Goal: Task Accomplishment & Management: Use online tool/utility

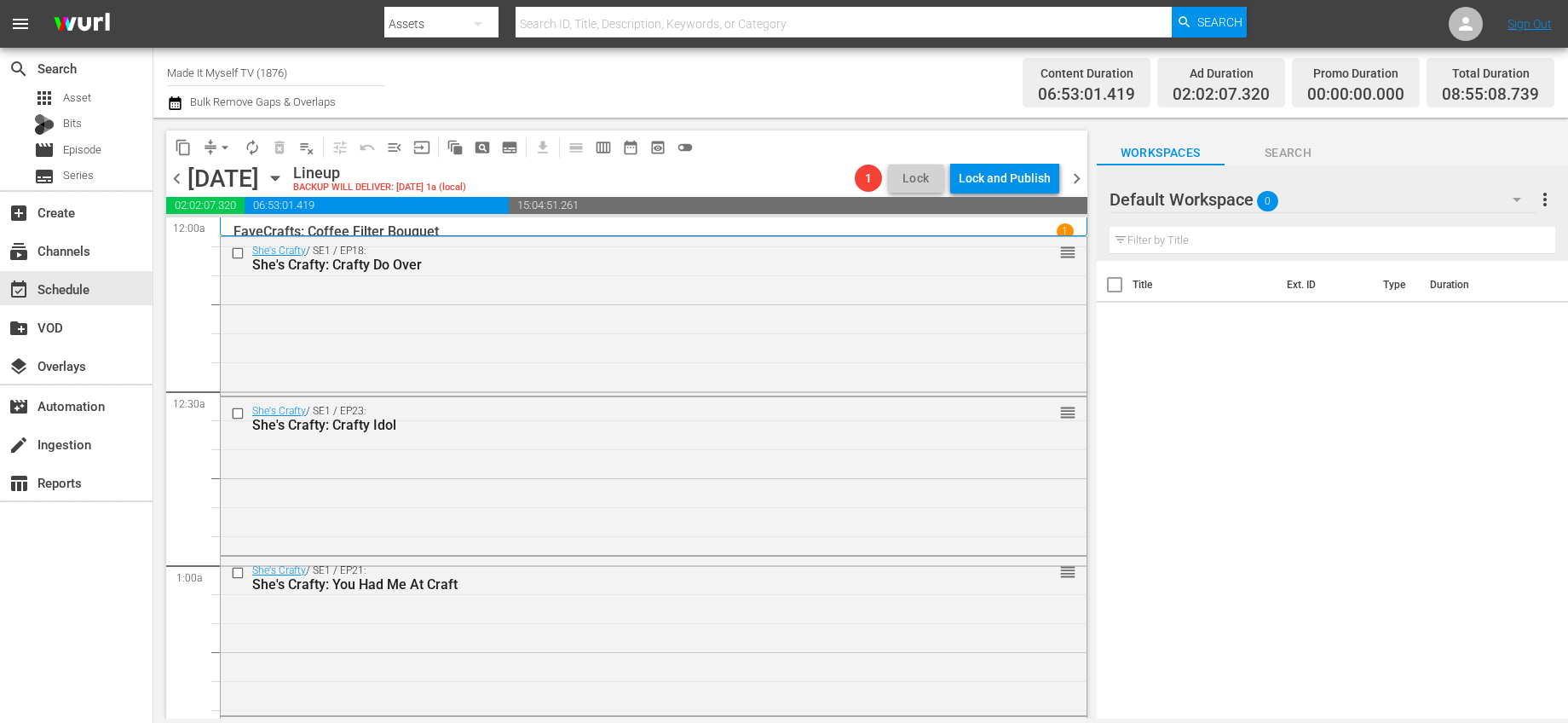
scroll to position [3028, 0]
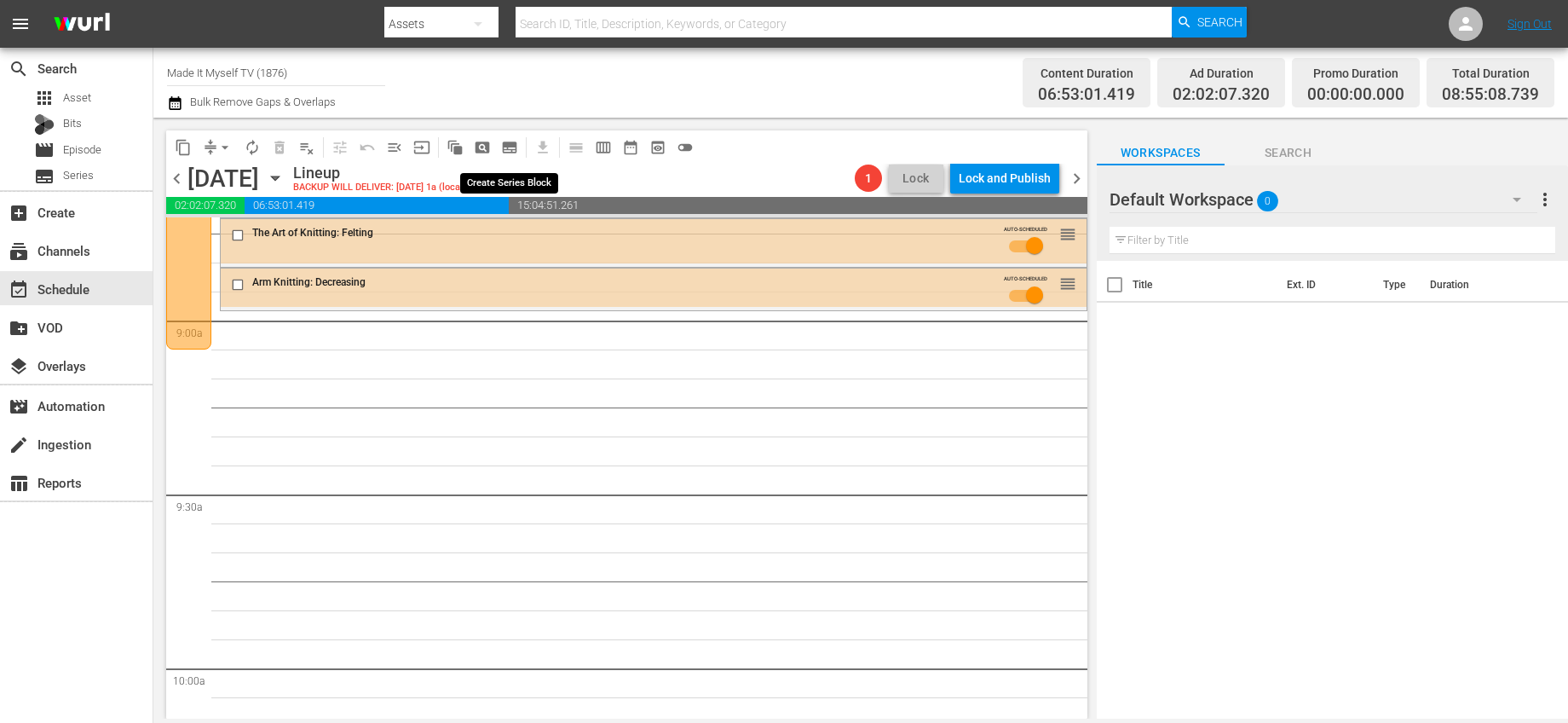
click at [504, 145] on span "subtitles_outlined" at bounding box center [510, 148] width 17 height 17
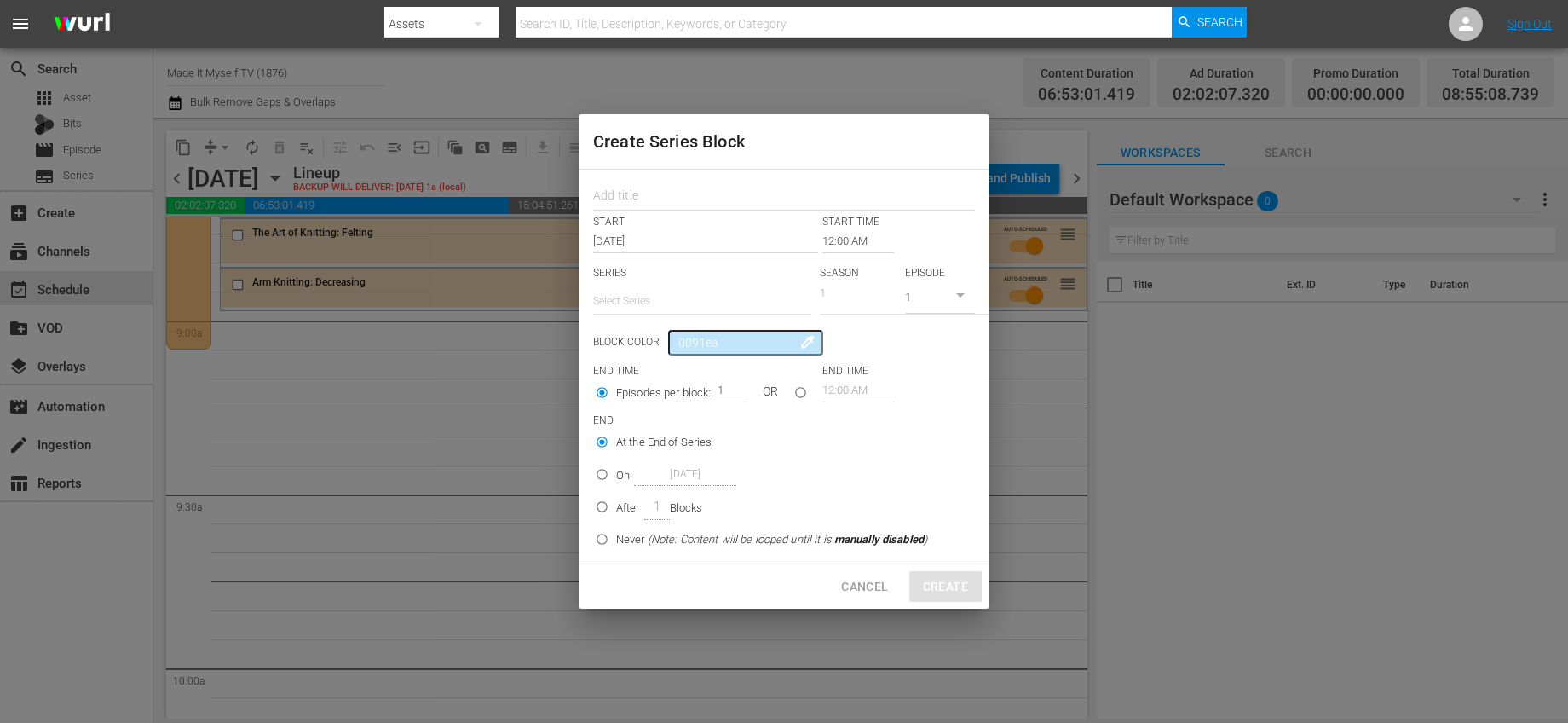
click at [822, 234] on input "12:00 AM" at bounding box center [858, 242] width 73 height 24
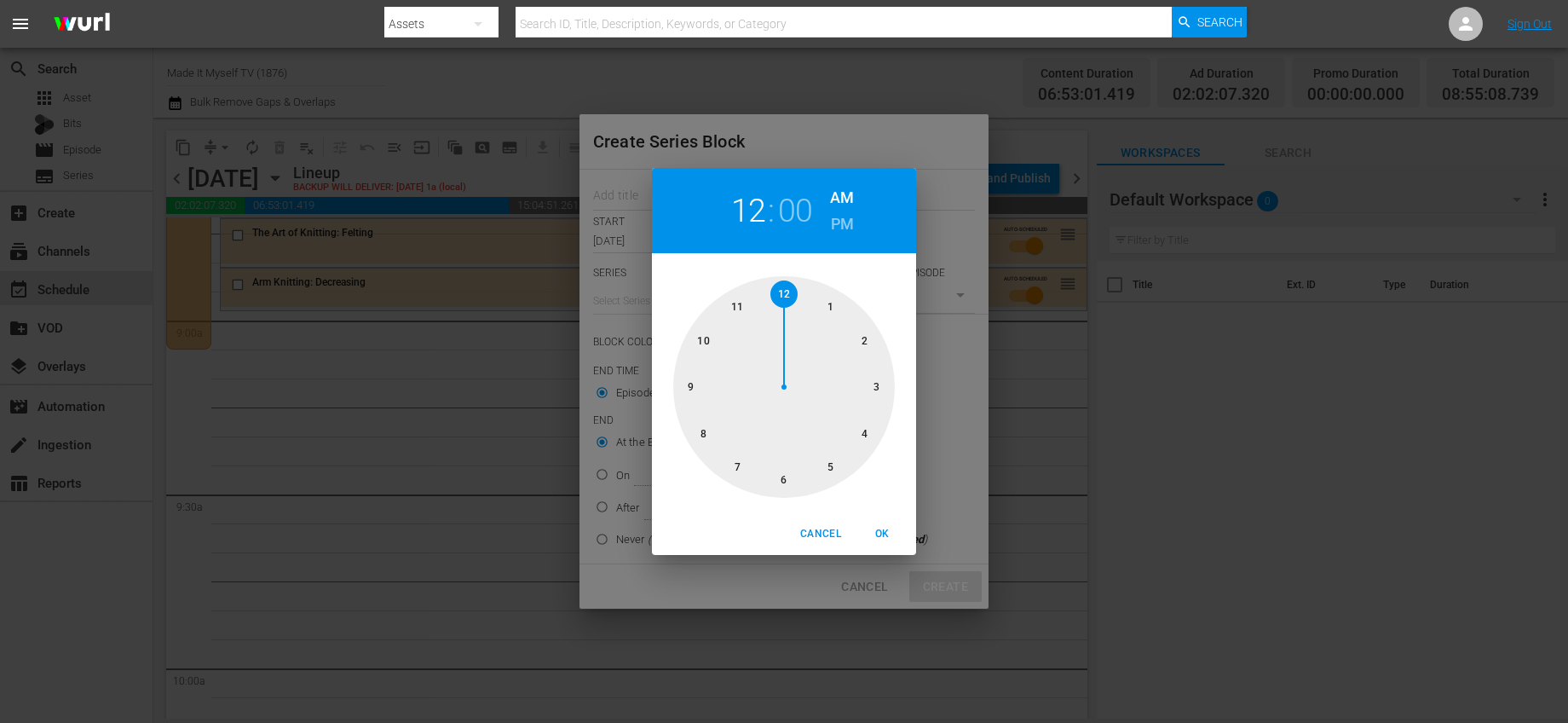
click at [694, 378] on div at bounding box center [784, 387] width 222 height 222
click at [834, 303] on div at bounding box center [784, 387] width 222 height 222
click at [892, 528] on span "OK" at bounding box center [882, 534] width 41 height 18
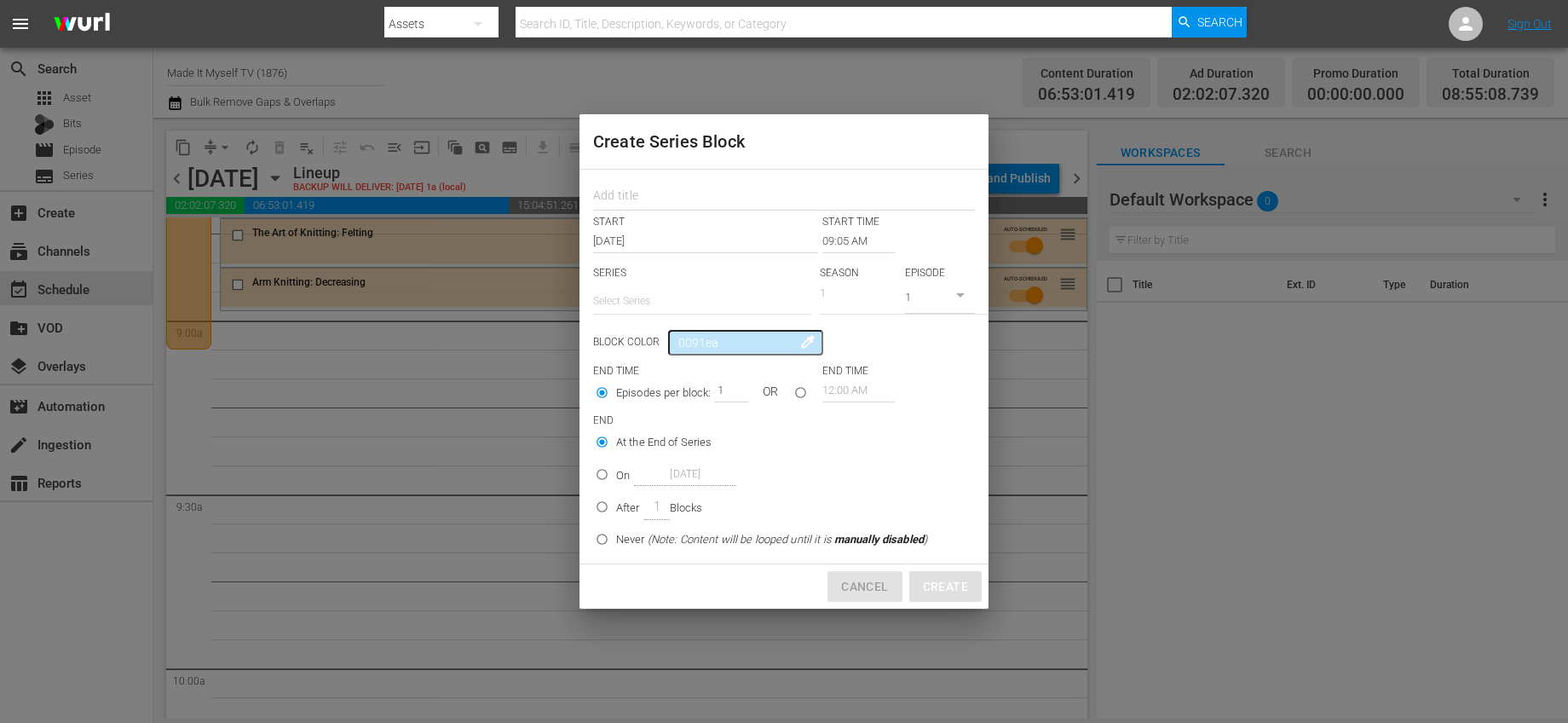
click at [858, 594] on span "Cancel" at bounding box center [864, 587] width 47 height 22
type input "12:00 AM"
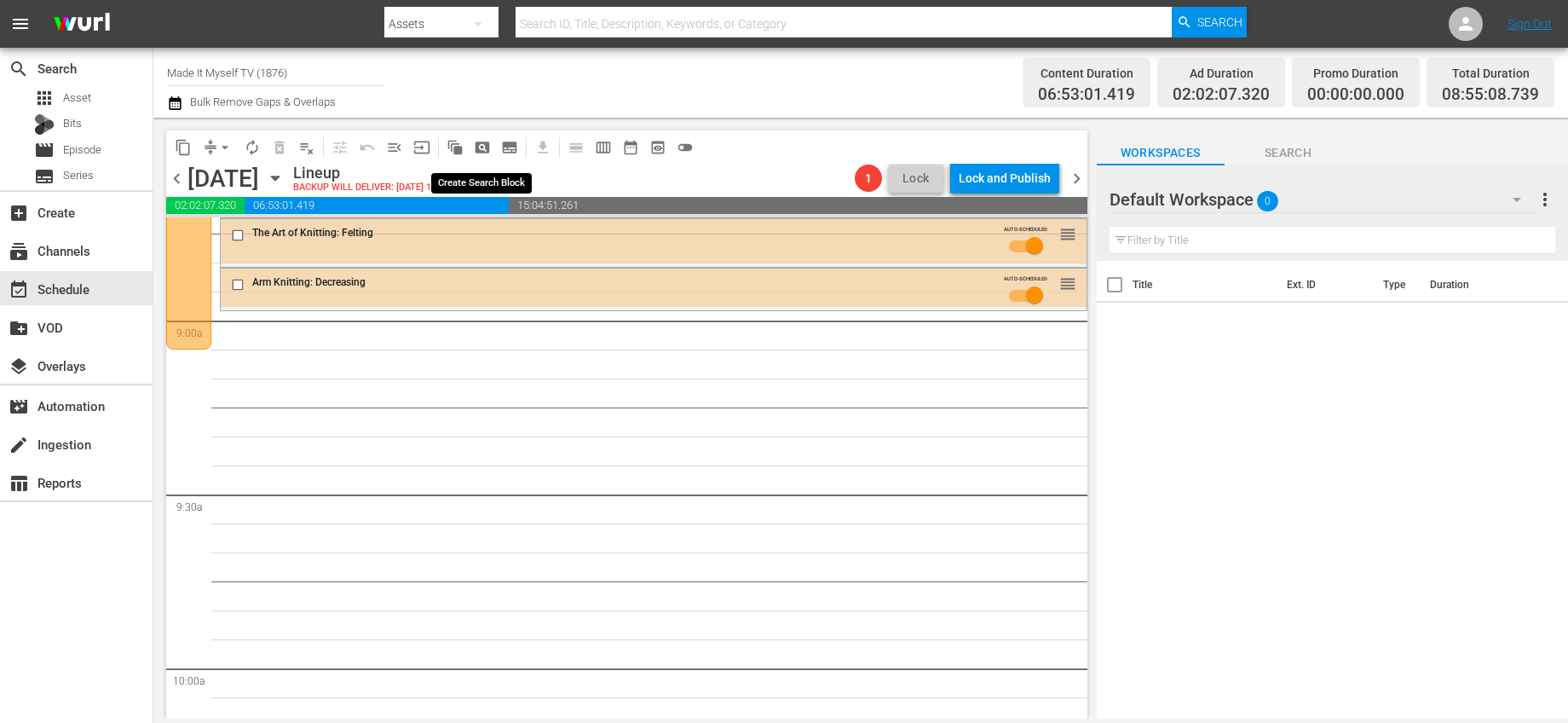
click at [479, 156] on button "pageview_outlined" at bounding box center [483, 148] width 28 height 28
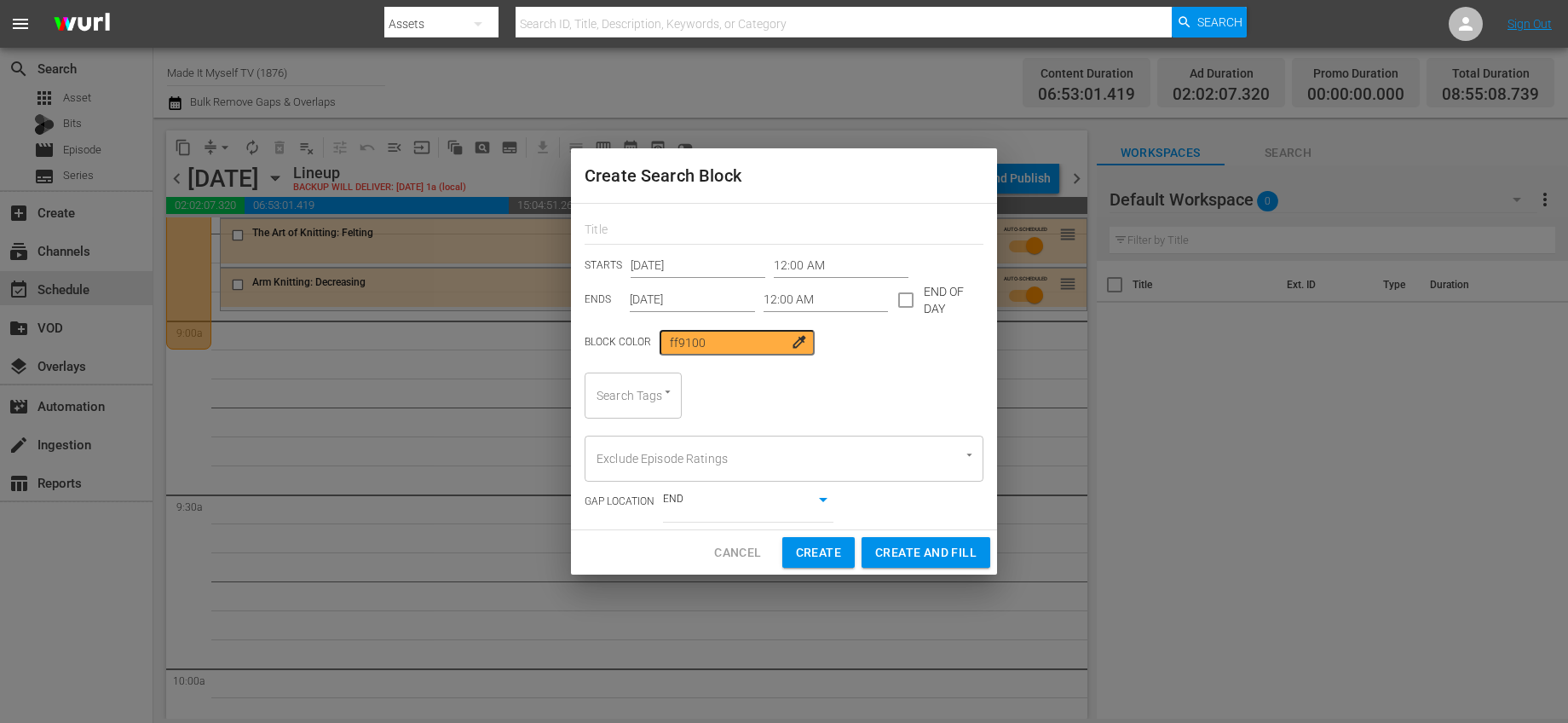
click at [774, 259] on input "12:00 AM" at bounding box center [841, 266] width 135 height 26
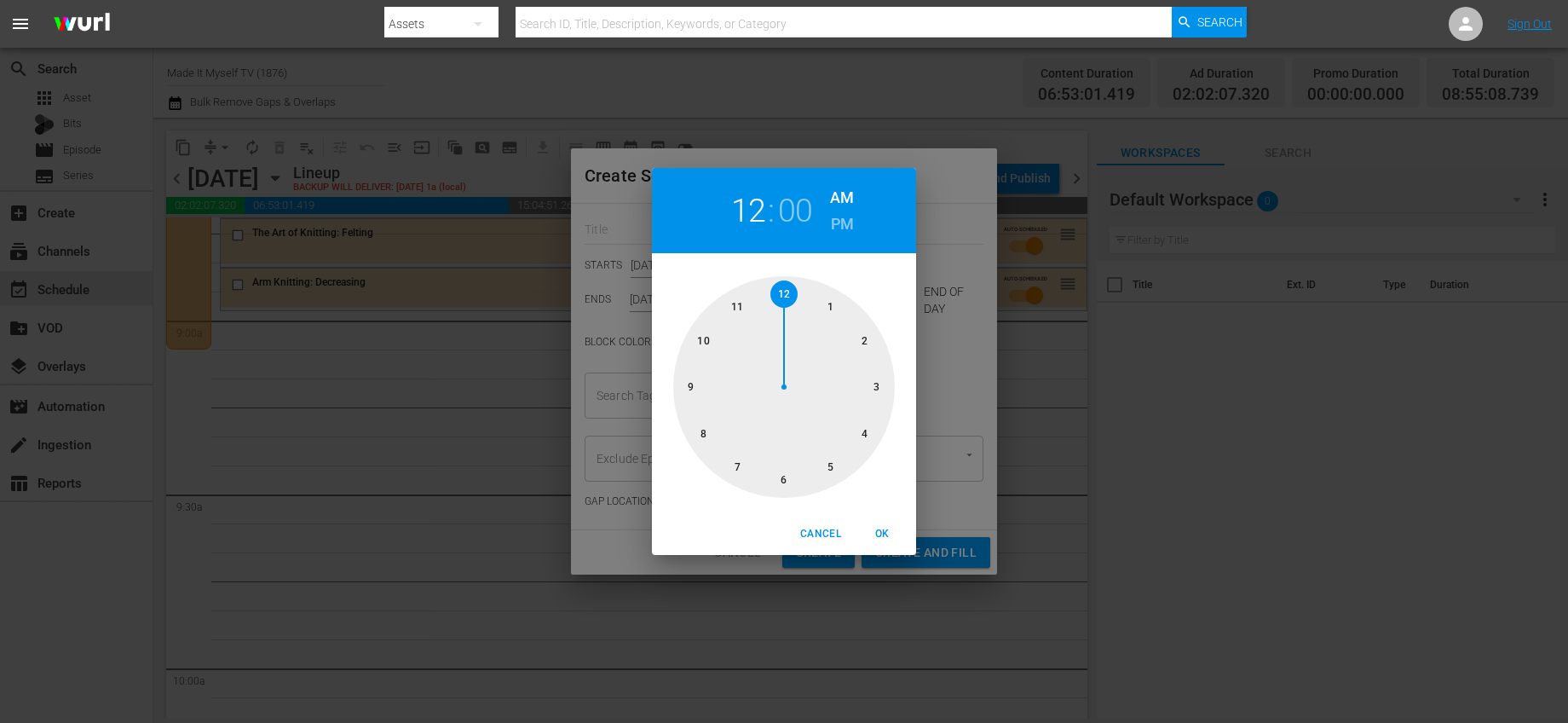
click at [685, 384] on div at bounding box center [784, 387] width 222 height 222
click at [828, 304] on div at bounding box center [784, 387] width 222 height 222
click at [877, 527] on span "OK" at bounding box center [882, 534] width 41 height 18
type input "09:05 AM"
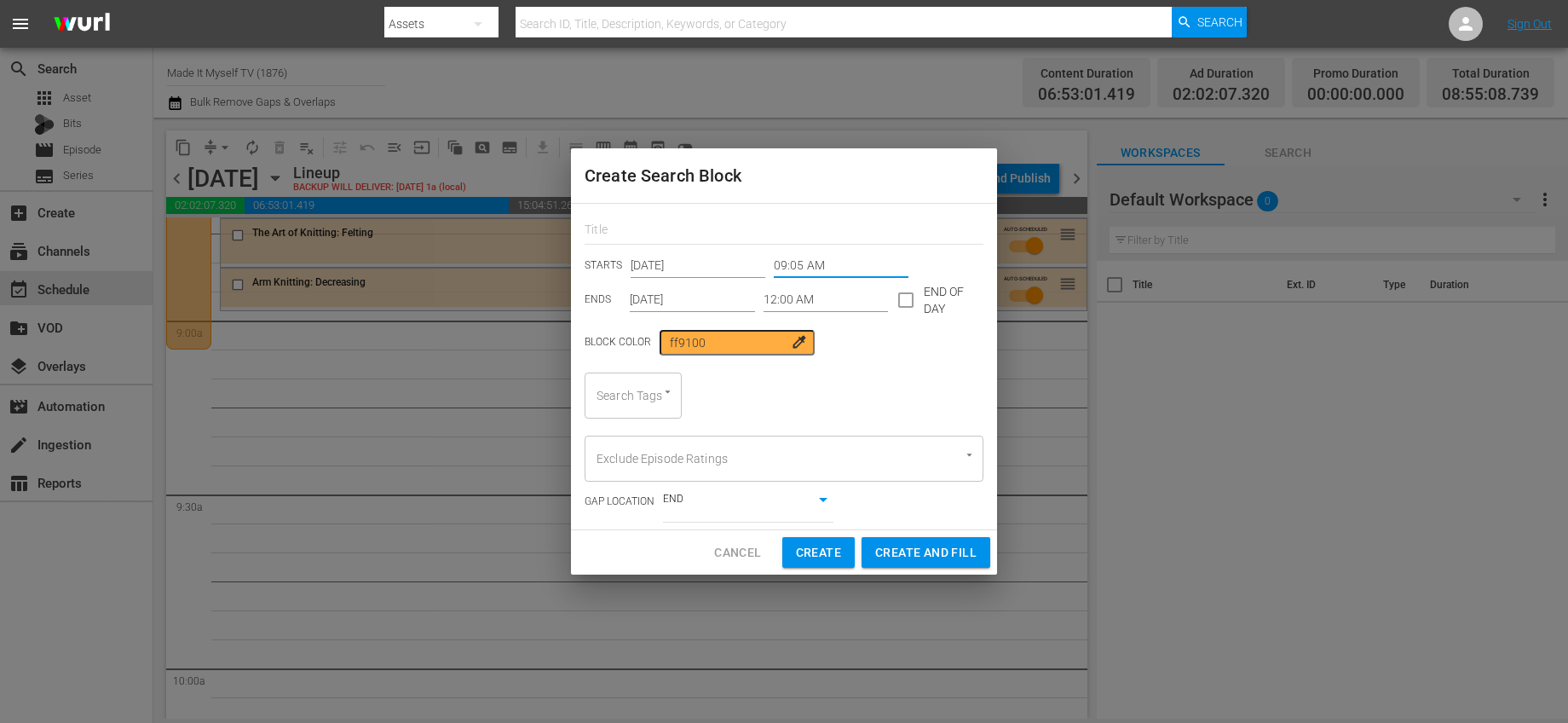
click at [833, 294] on input "12:00 AM" at bounding box center [826, 300] width 125 height 26
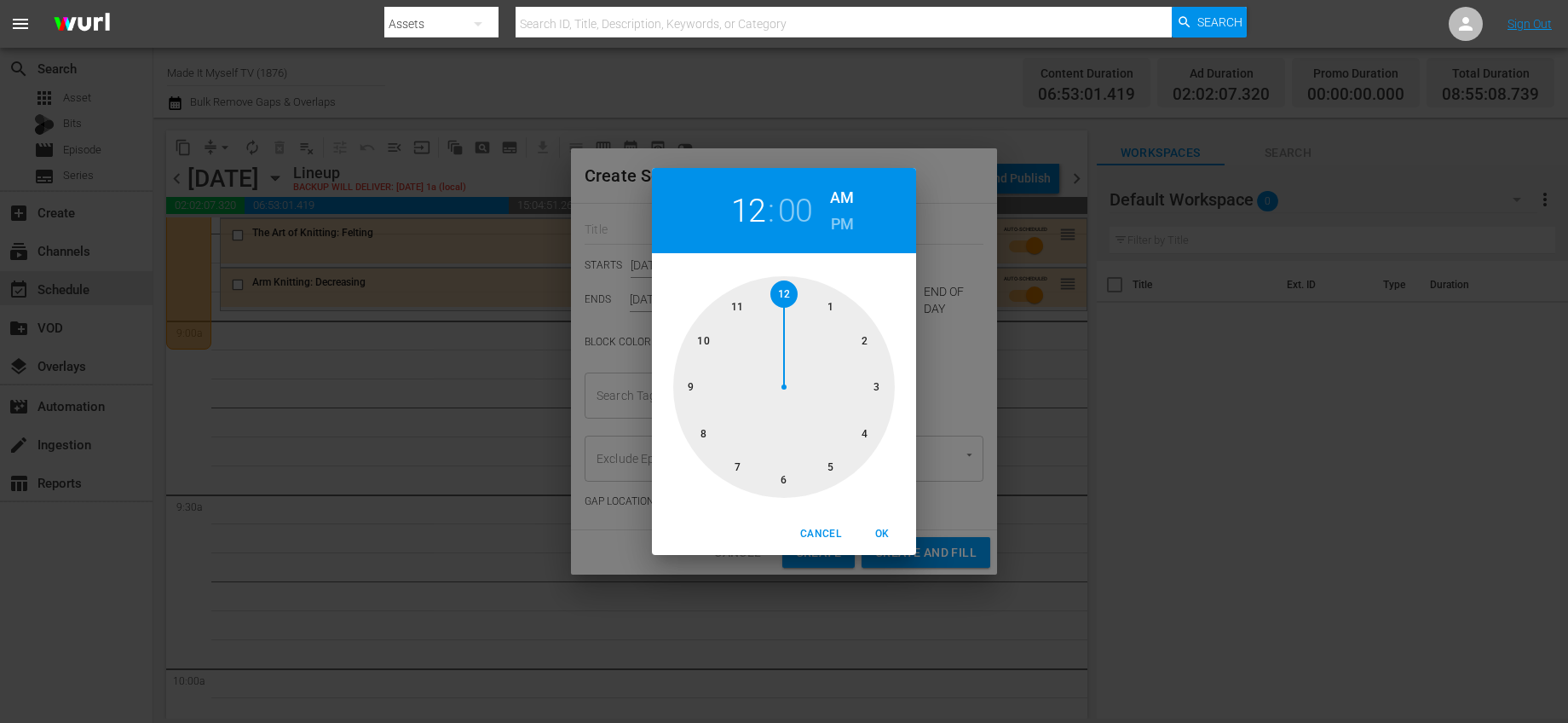
click at [787, 298] on div at bounding box center [784, 387] width 222 height 222
click at [869, 343] on div at bounding box center [784, 387] width 222 height 222
click at [831, 219] on h6 "PM" at bounding box center [842, 224] width 23 height 28
click at [864, 535] on span "OK" at bounding box center [882, 534] width 41 height 18
type input "12:10 PM"
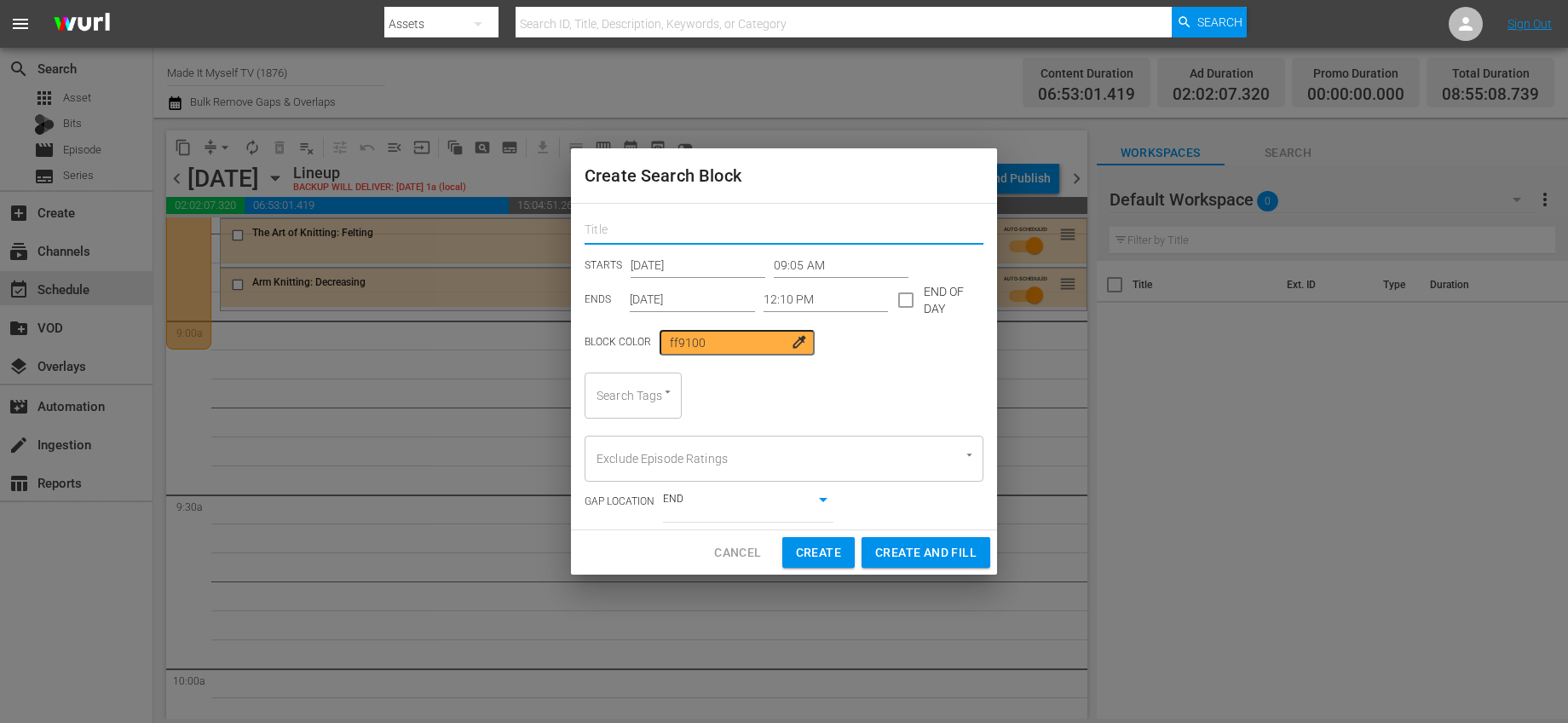
click at [722, 229] on input "text" at bounding box center [784, 231] width 399 height 27
type input "Needle"
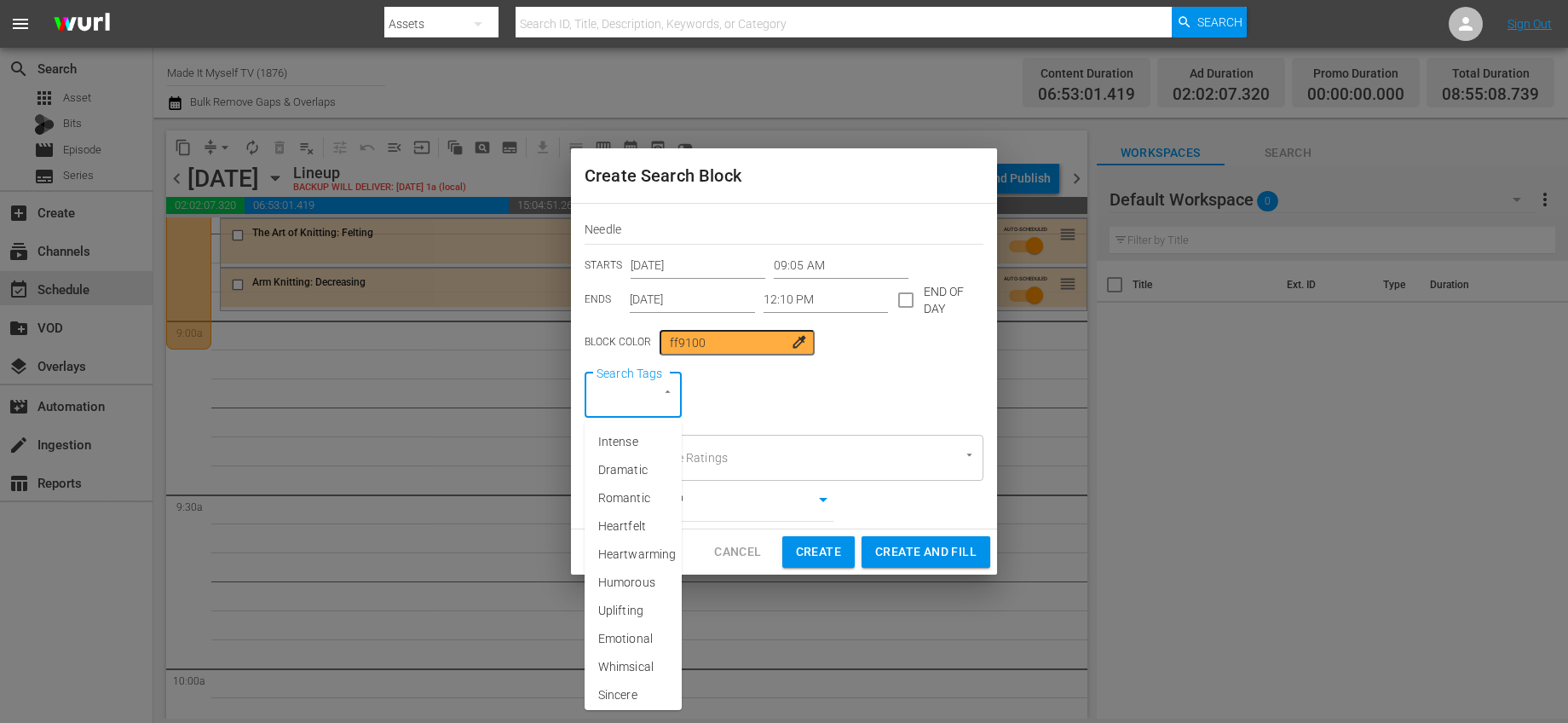
click at [622, 383] on input "Search Tags" at bounding box center [608, 395] width 34 height 30
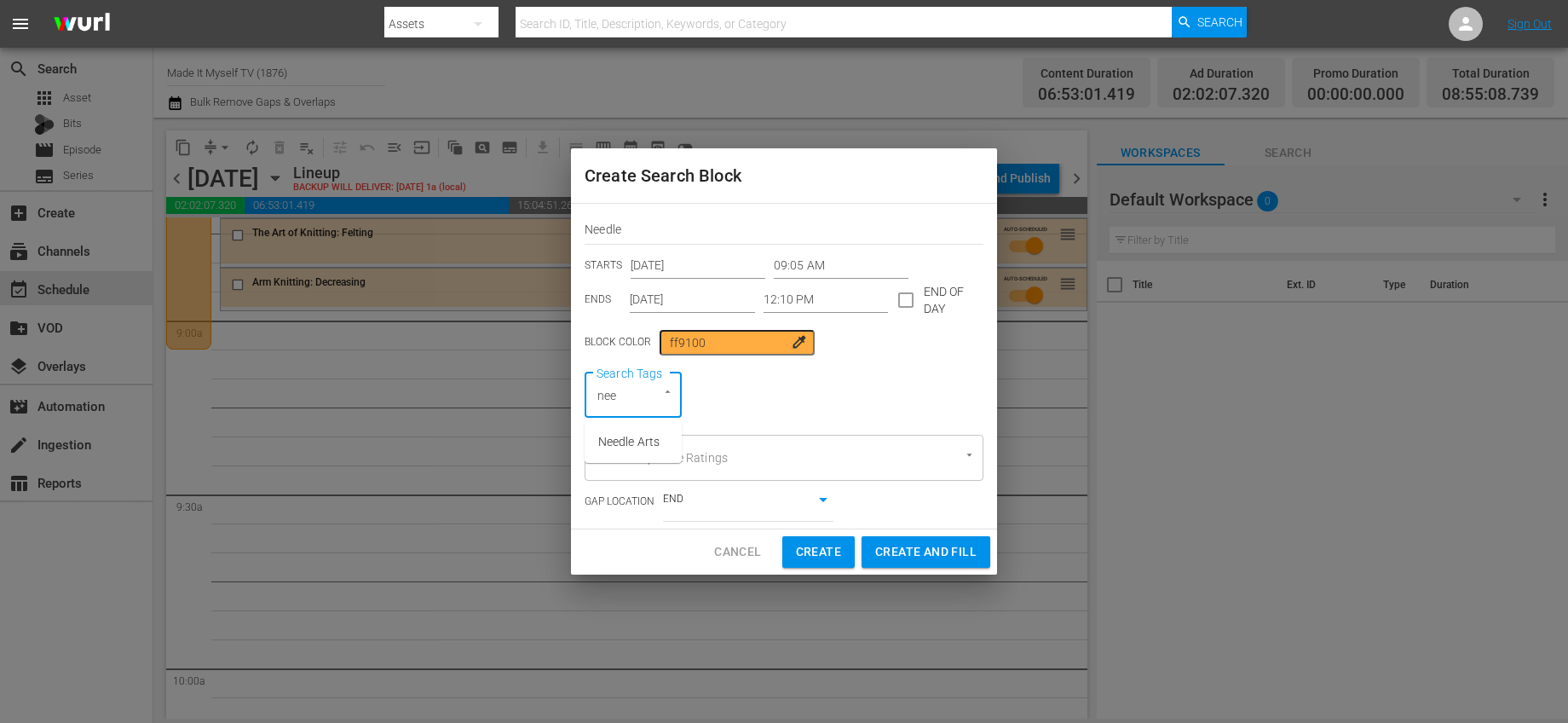
type input "need"
click at [621, 430] on li "Needle Arts" at bounding box center [633, 442] width 97 height 28
click at [934, 562] on span "Create and Fill" at bounding box center [925, 552] width 101 height 22
type input "12:00 AM"
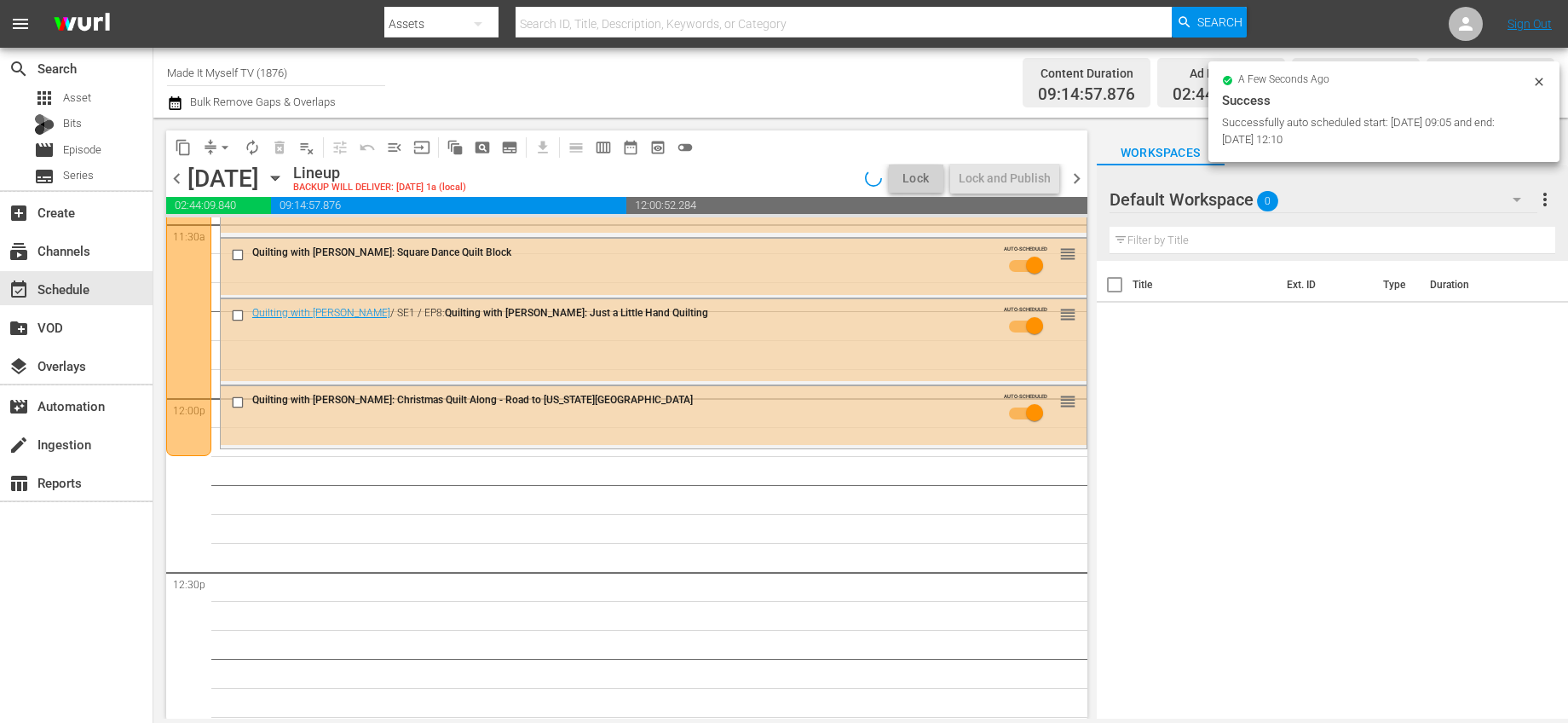
scroll to position [3820, 0]
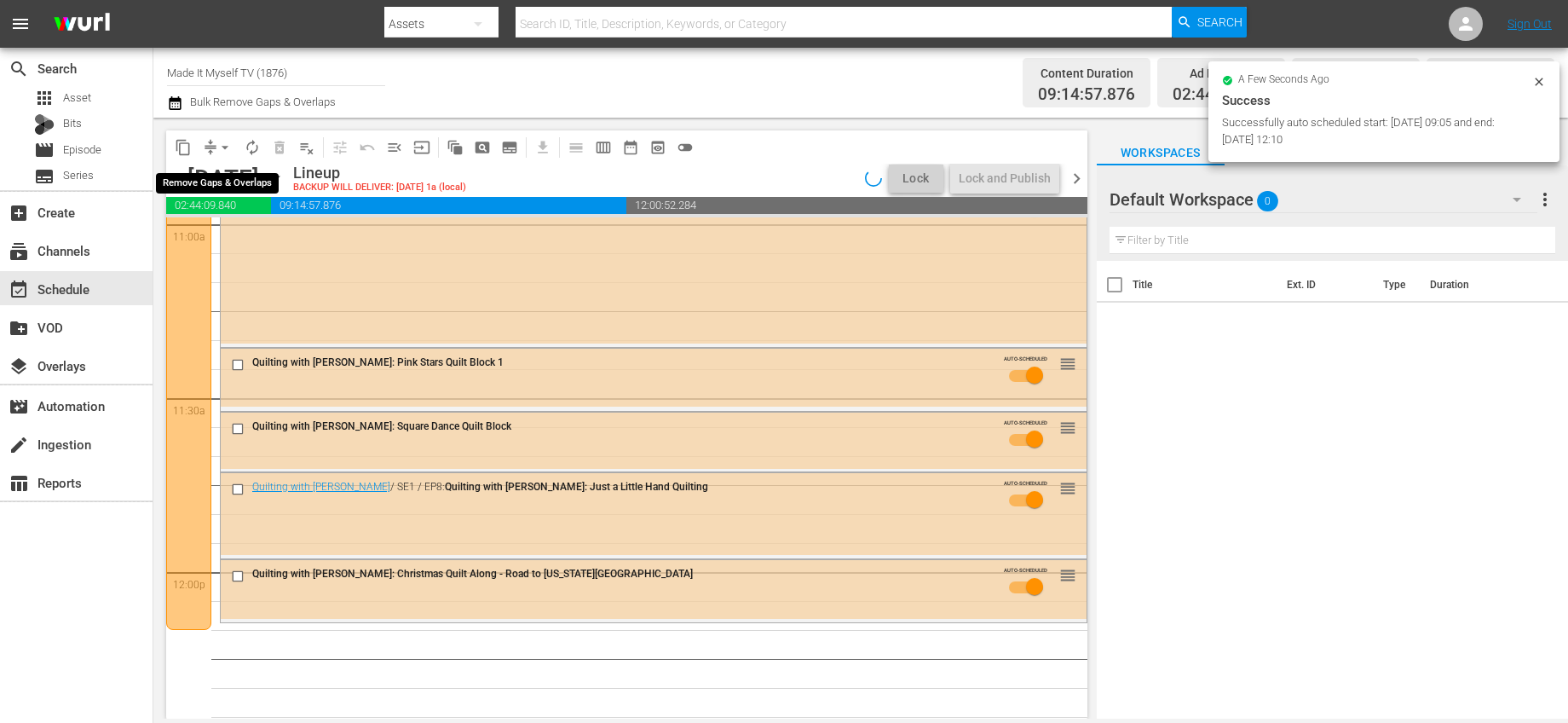
click at [231, 149] on span "arrow_drop_down" at bounding box center [225, 148] width 17 height 17
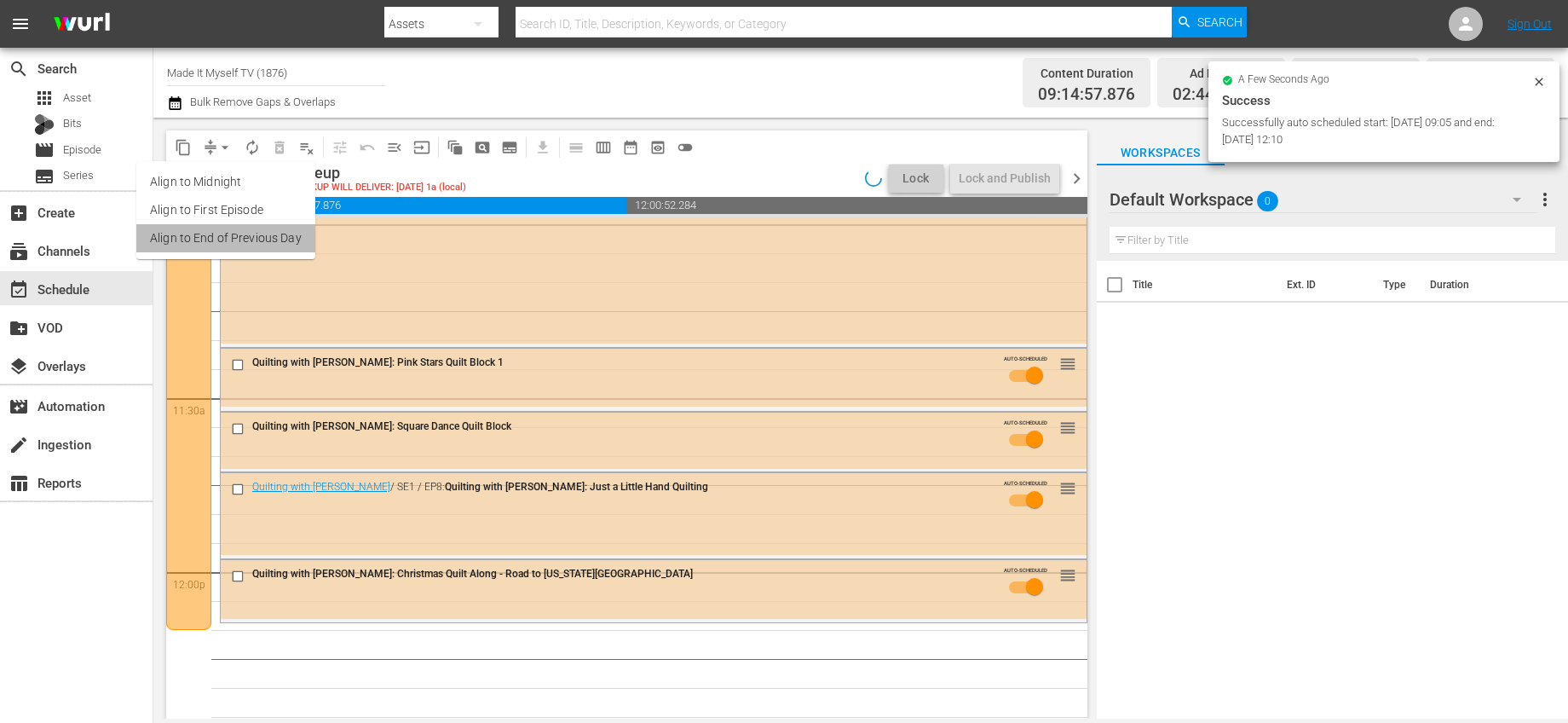
click at [249, 234] on li "Align to End of Previous Day" at bounding box center [226, 238] width 179 height 28
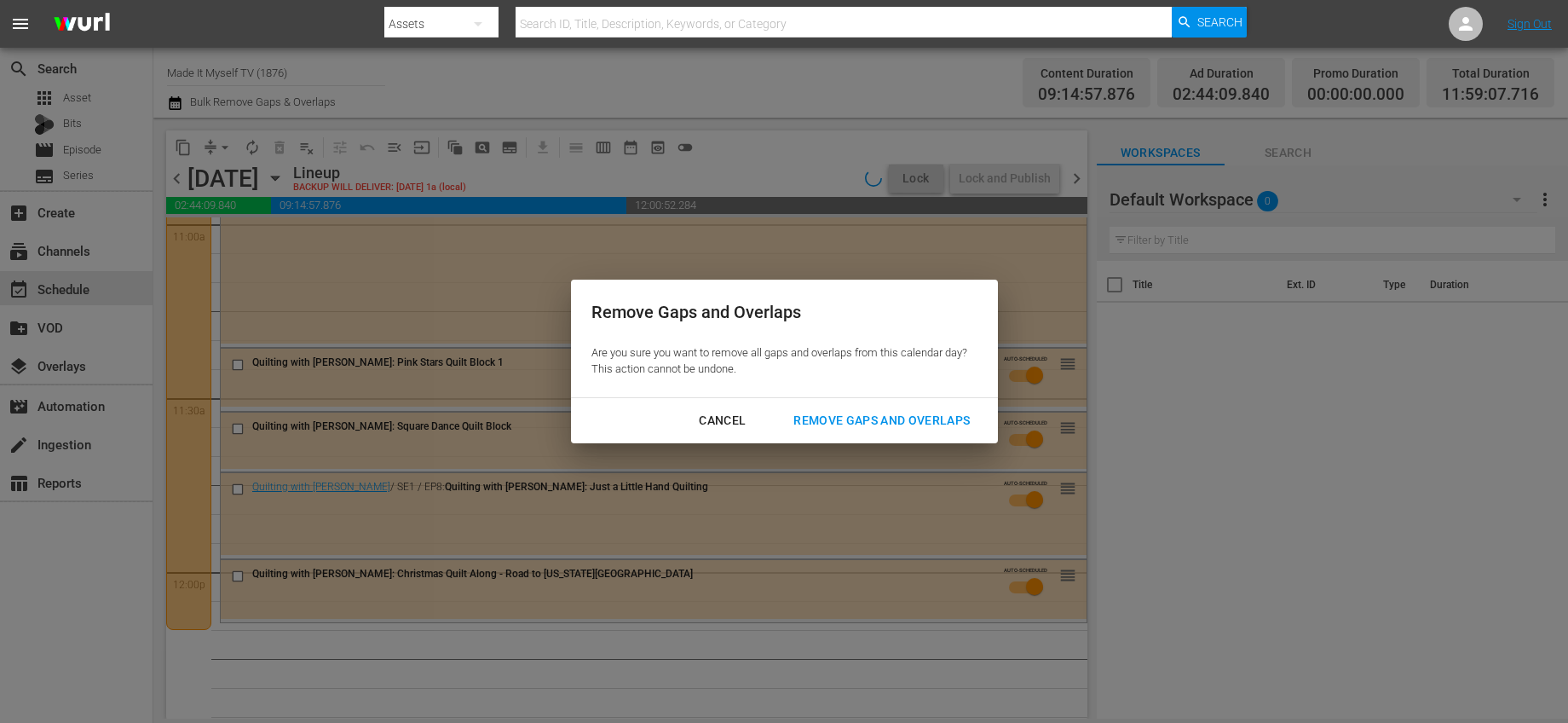
click at [930, 424] on div "Remove Gaps and Overlaps" at bounding box center [881, 421] width 203 height 22
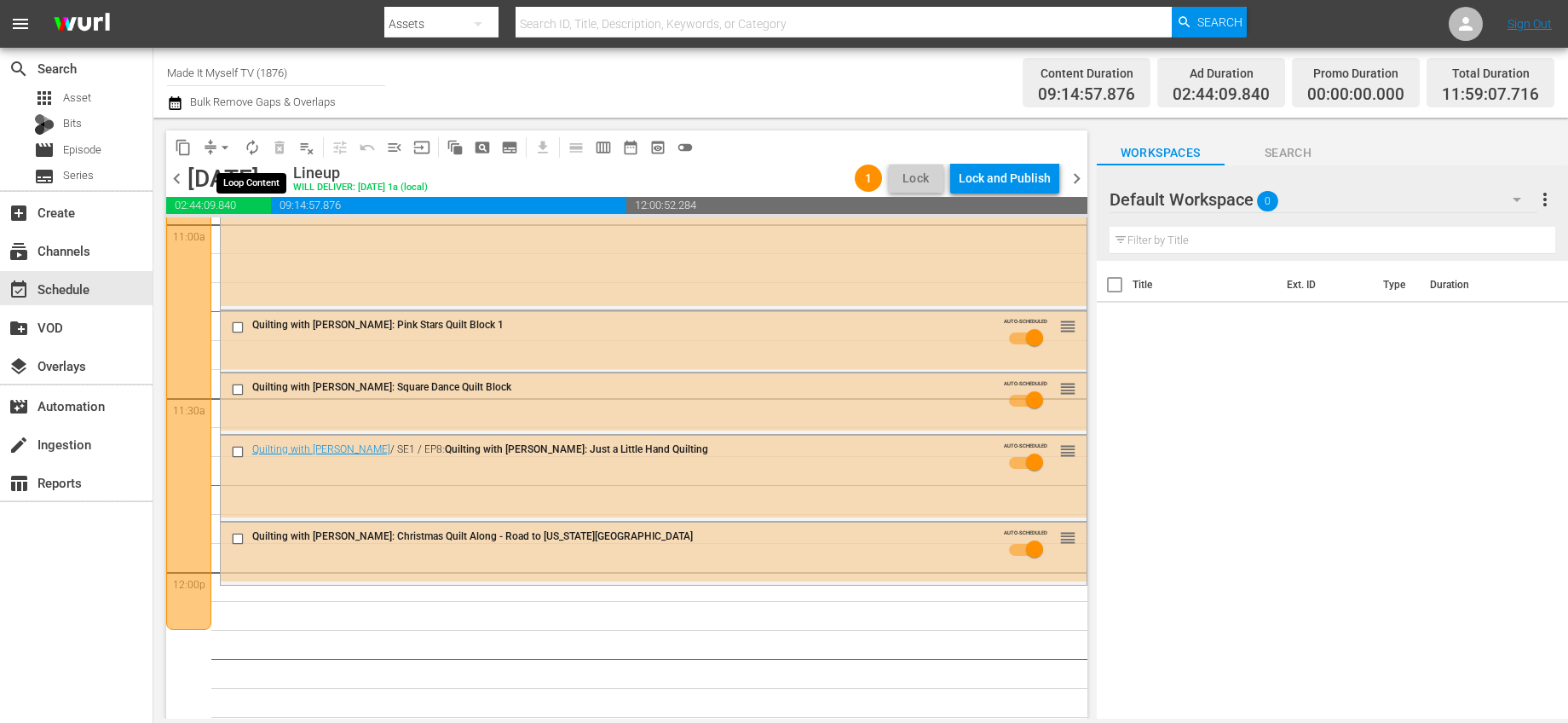
click at [254, 147] on span "autorenew_outlined" at bounding box center [253, 148] width 17 height 17
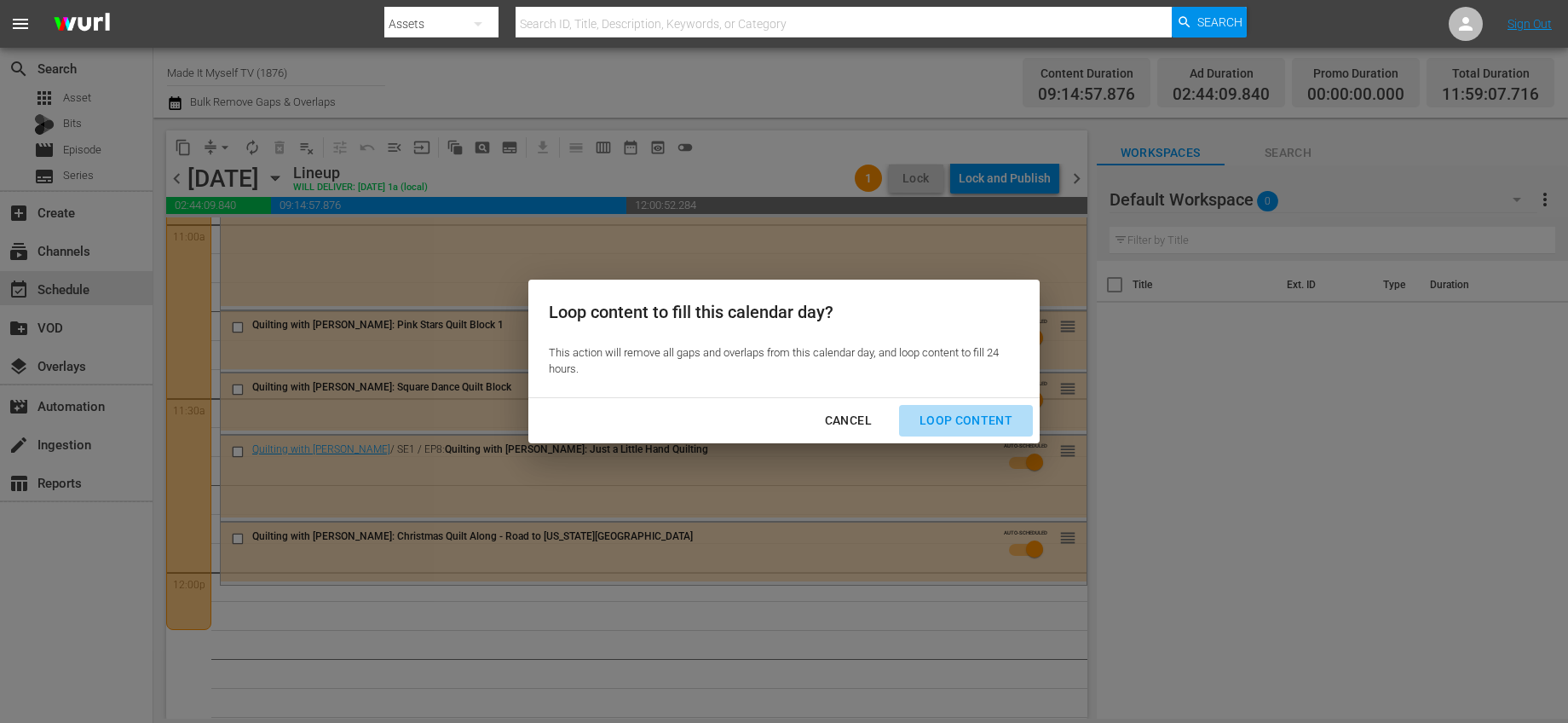
click at [996, 418] on div "Loop Content" at bounding box center [966, 421] width 120 height 22
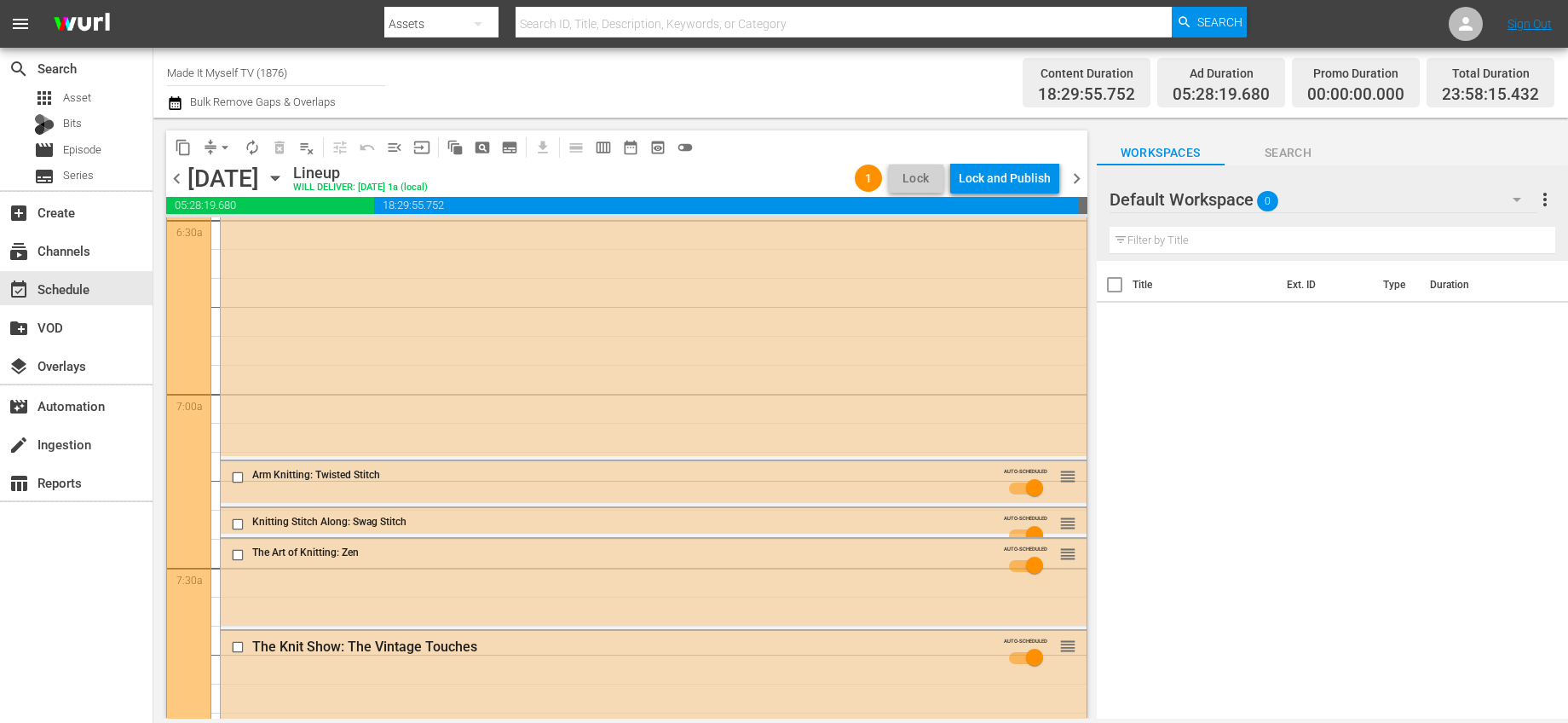
scroll to position [0, 0]
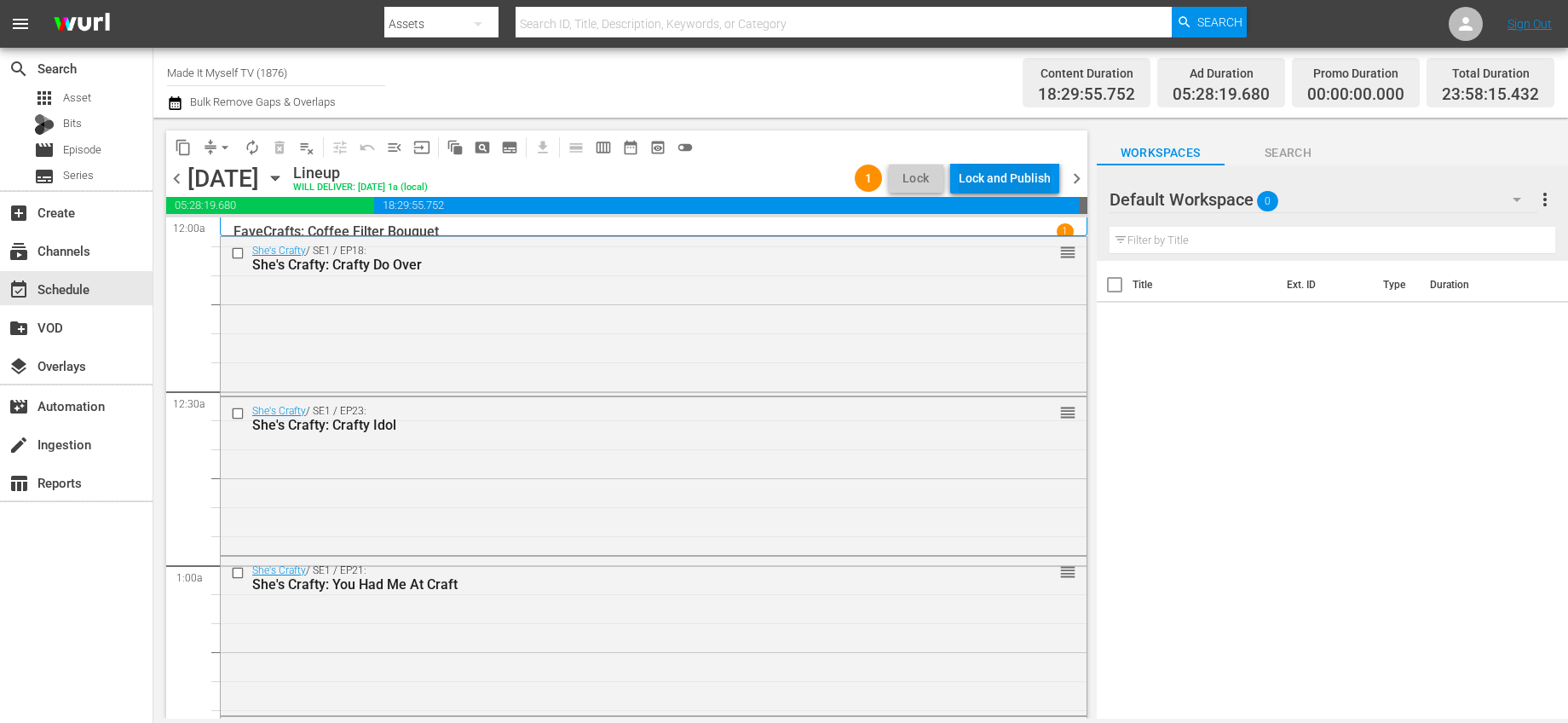
click at [1042, 171] on div "Lock and Publish" at bounding box center [1005, 178] width 92 height 30
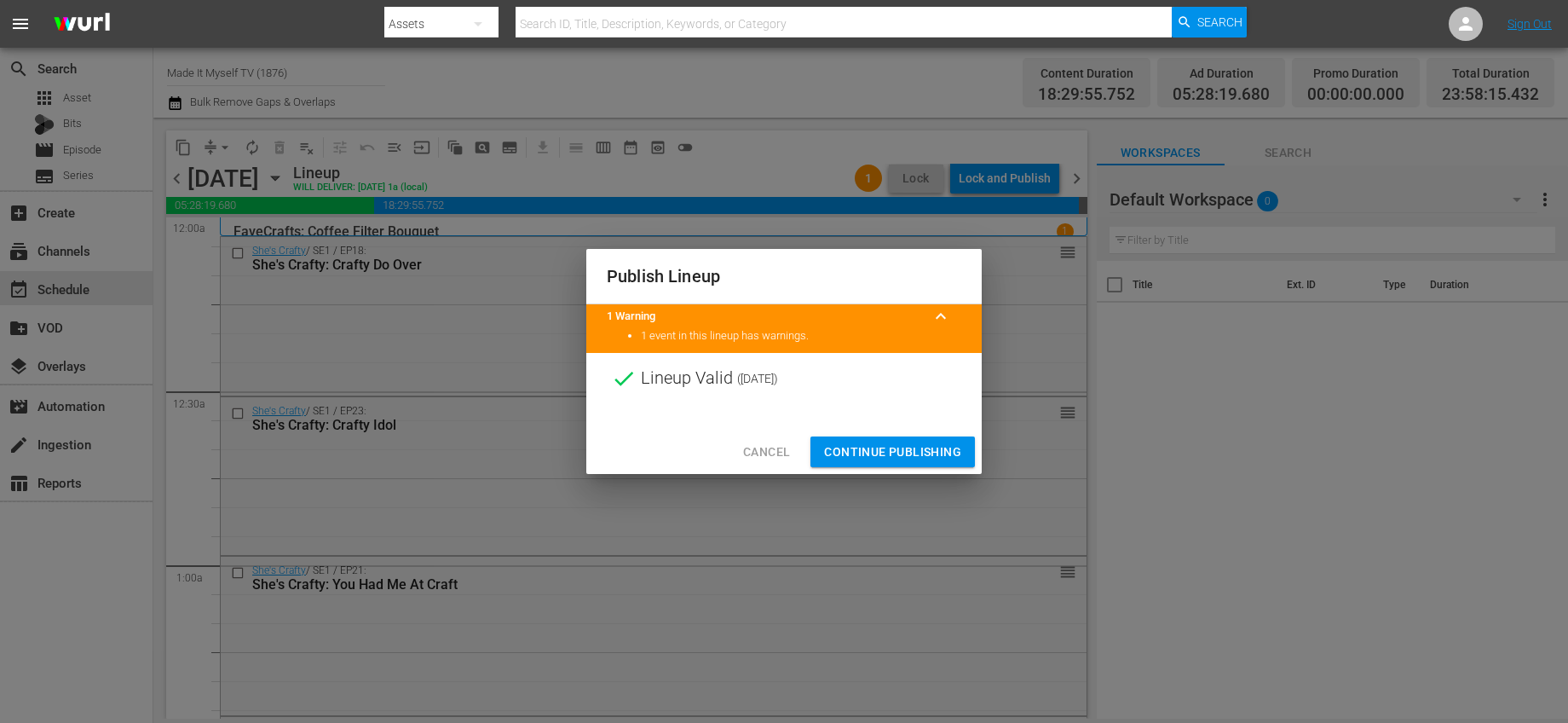
click at [857, 452] on span "Continue Publishing" at bounding box center [892, 452] width 138 height 22
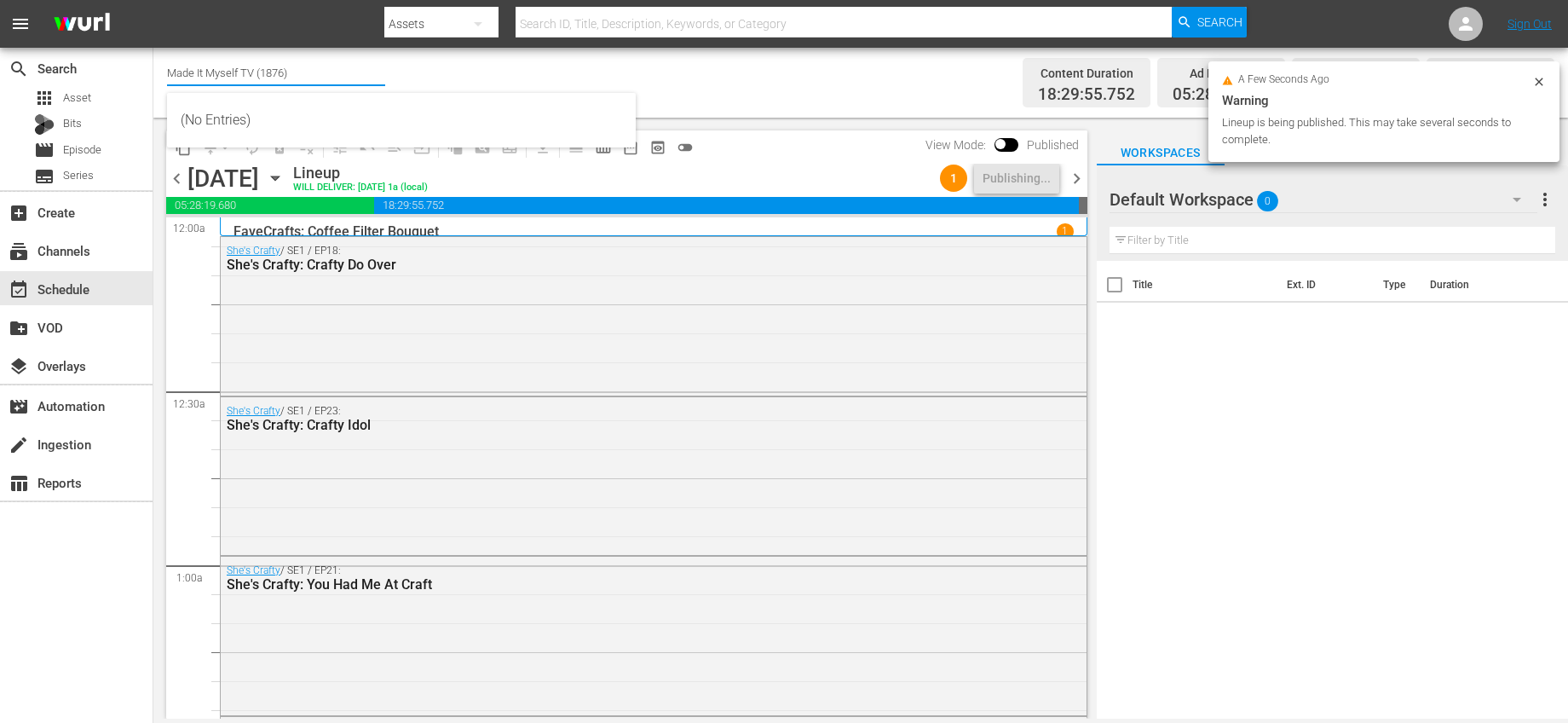
click at [309, 75] on input "Made It Myself TV (1876)" at bounding box center [276, 72] width 218 height 41
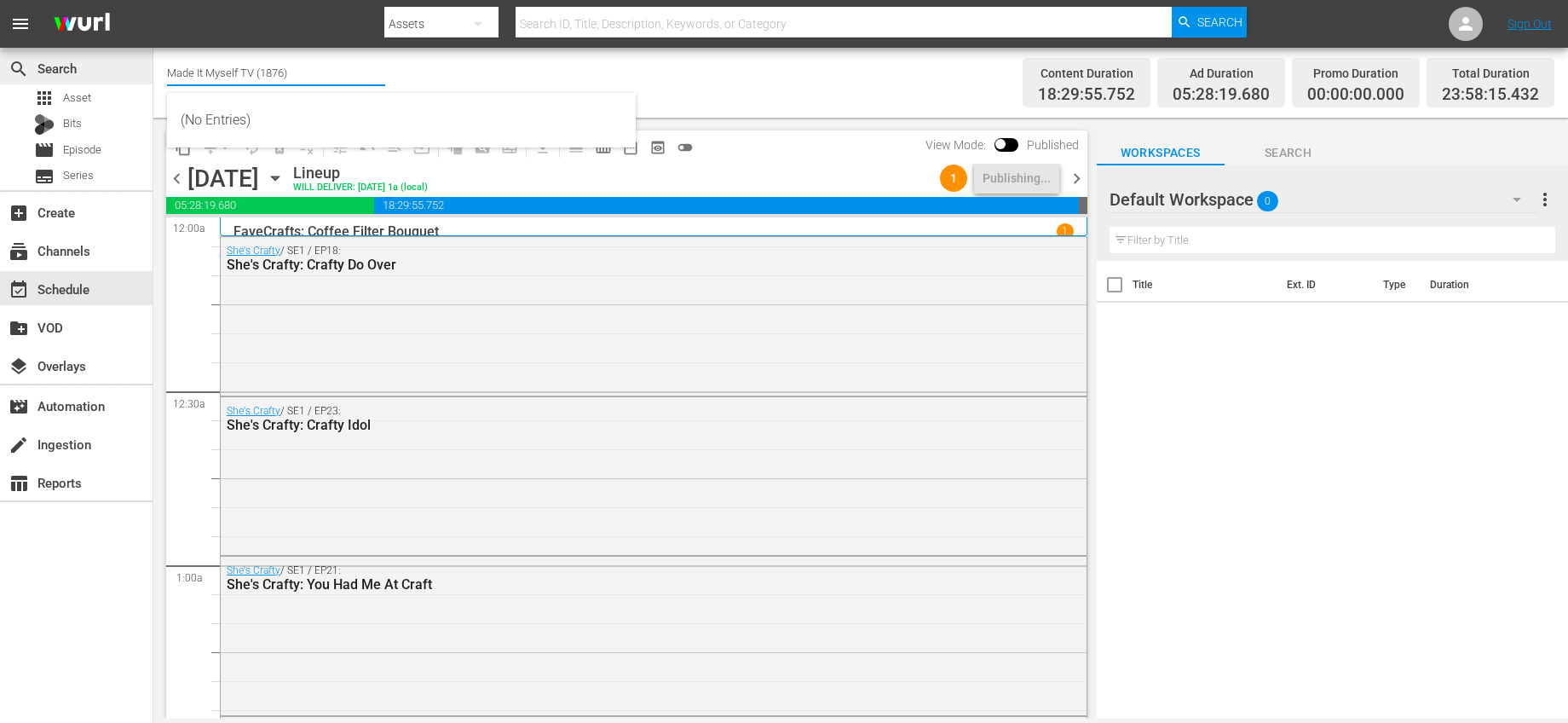
drag, startPoint x: 309, startPoint y: 74, endPoint x: 146, endPoint y: 74, distance: 163.0
click at [153, 0] on div "search Search apps Asset Bits movie Episode subtitles Series add_box Create sub…" at bounding box center [860, 0] width 1415 height 0
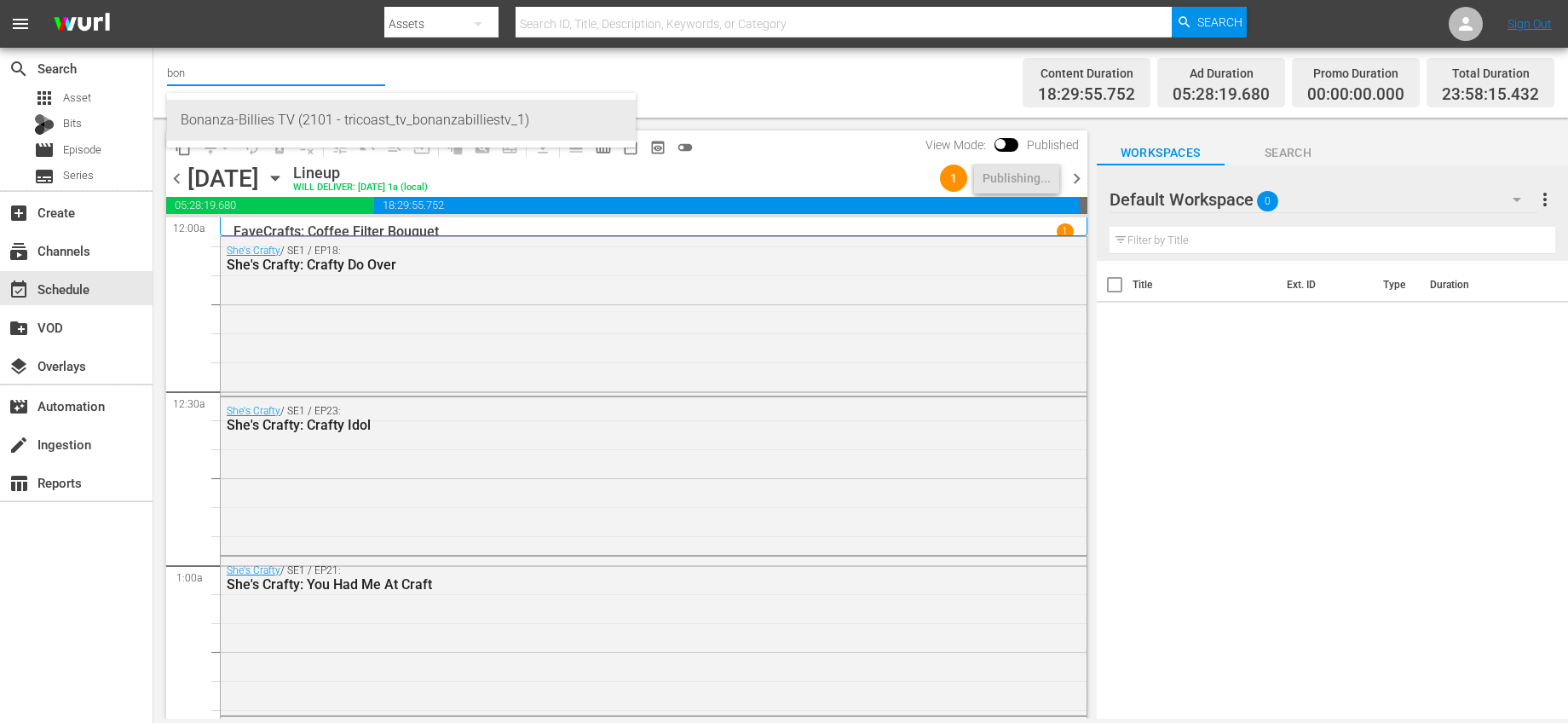
click at [261, 110] on div "Bonanza-Billies TV (2101 - tricoast_tv_bonanzabilliestv_1)" at bounding box center [402, 119] width 441 height 41
type input "Bonanza-Billies TV (2101 - tricoast_tv_bonanzabilliestv_1)"
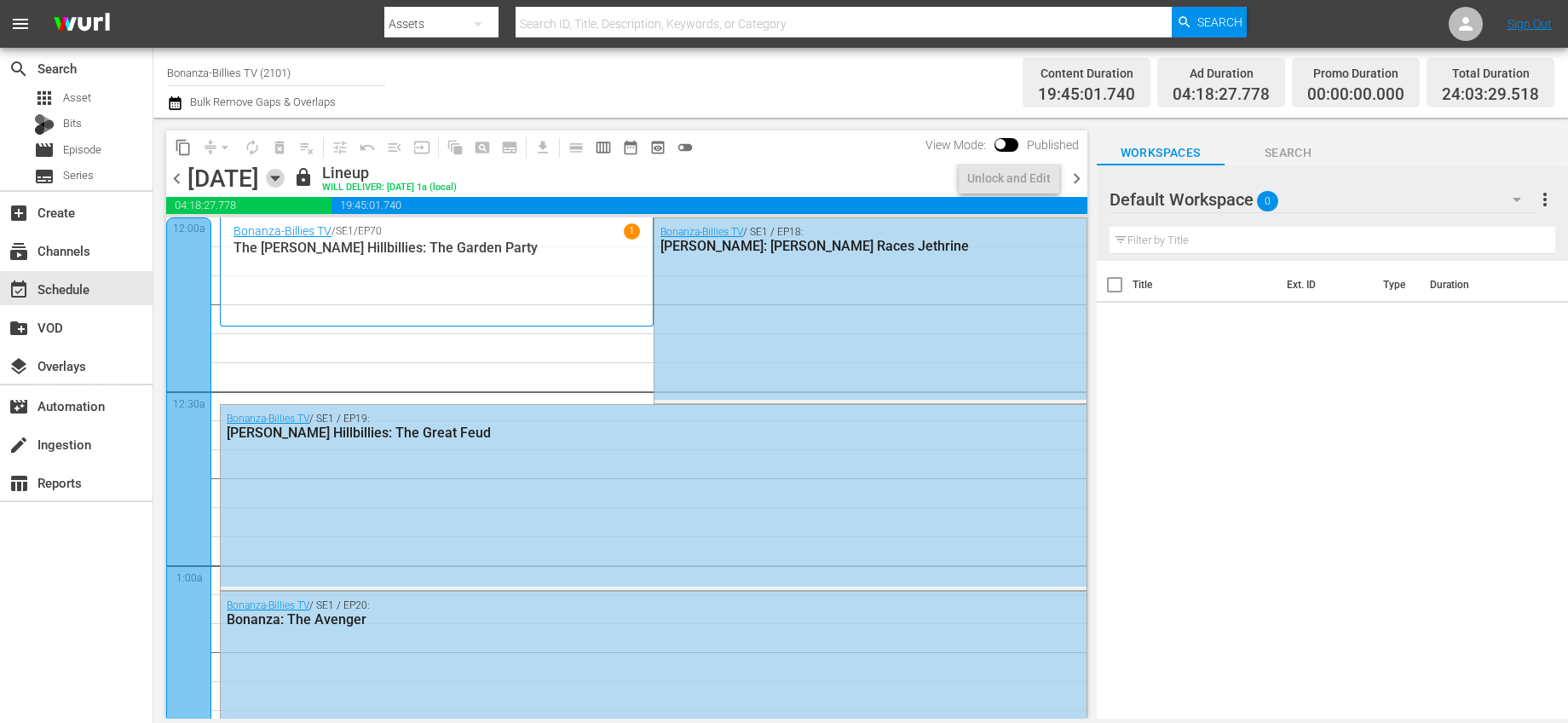
click at [285, 174] on icon "button" at bounding box center [275, 178] width 19 height 19
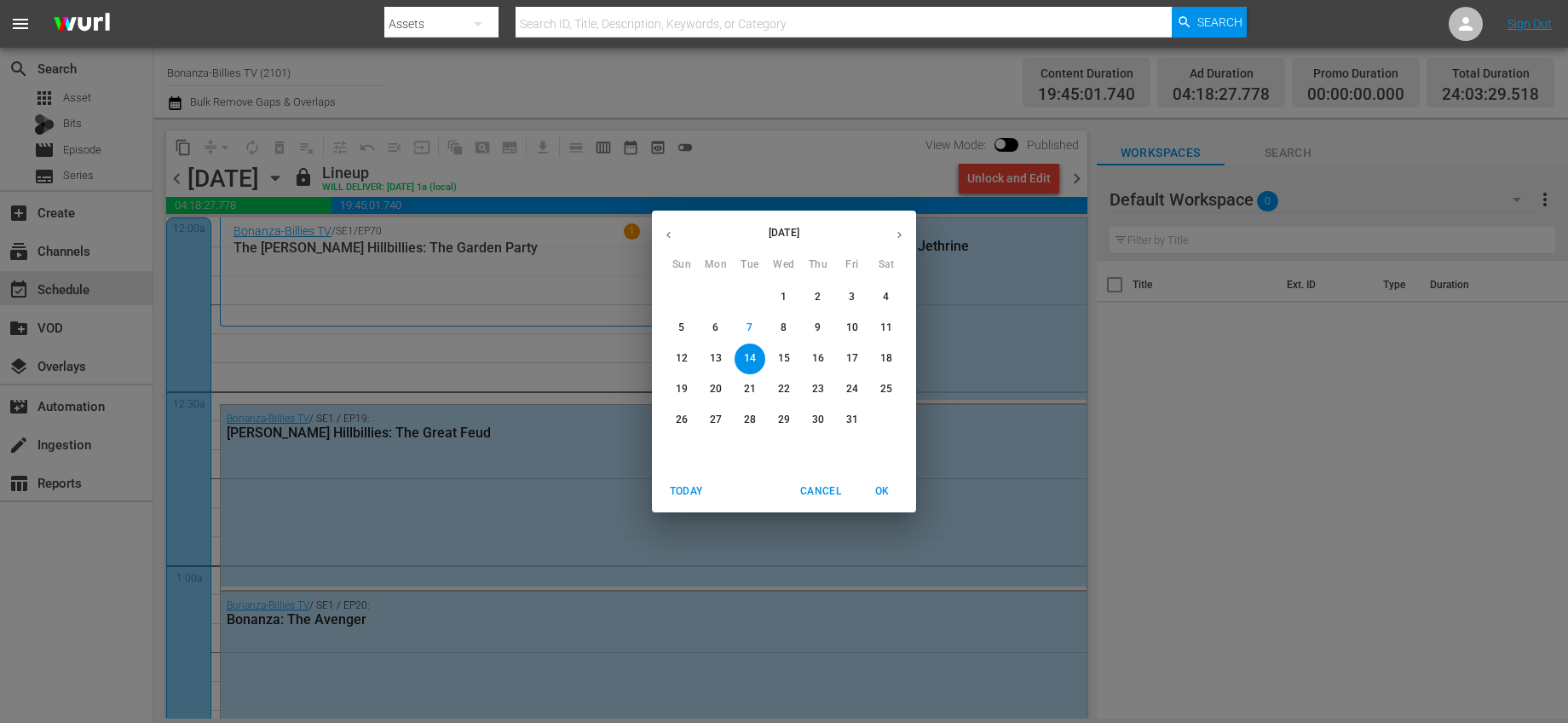
click at [646, 161] on div "[DATE] Sun Mon Tue Wed Thu Fri Sat 28 29 30 1 2 3 4 5 6 7 8 9 10 11 12 13 14 15…" at bounding box center [784, 361] width 1568 height 723
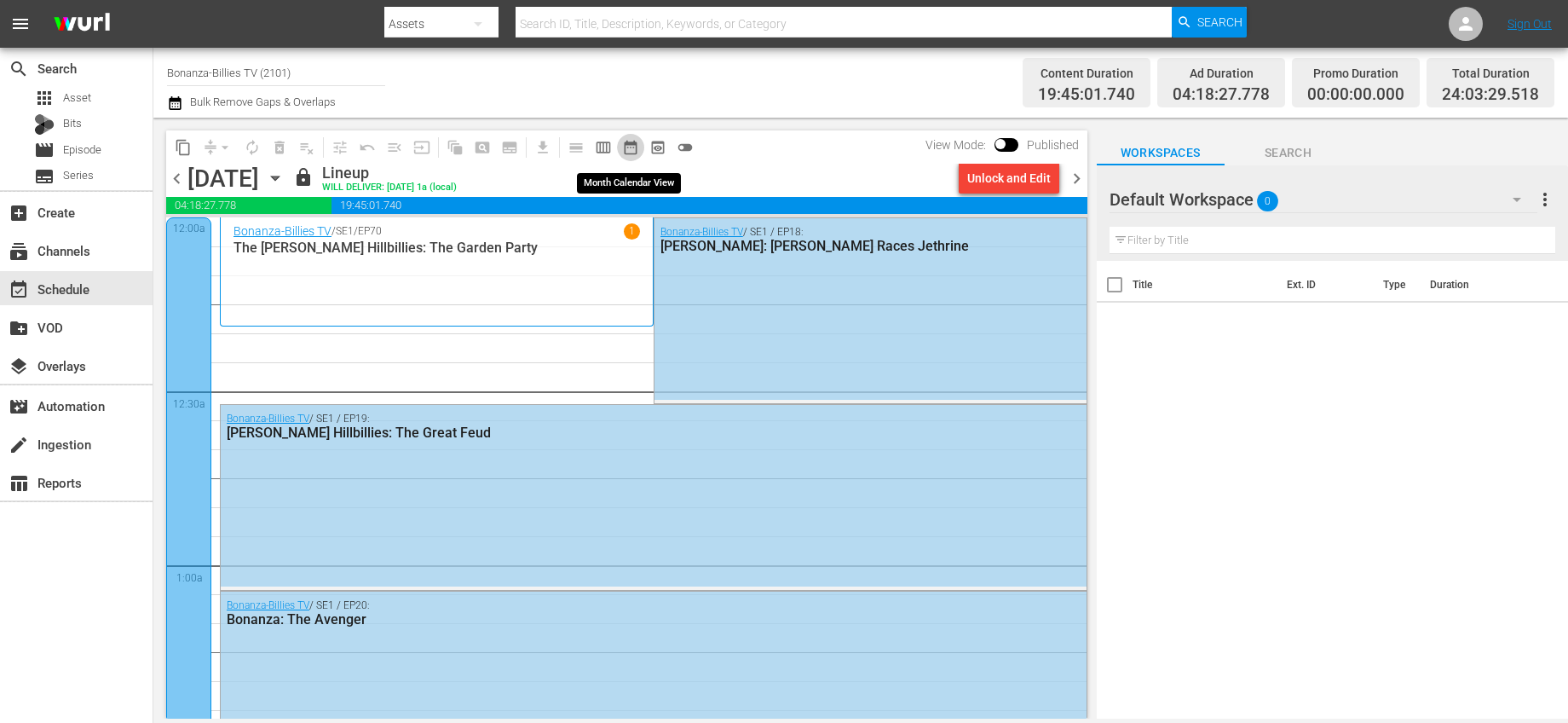
click at [640, 150] on button "date_range_outlined" at bounding box center [631, 148] width 28 height 28
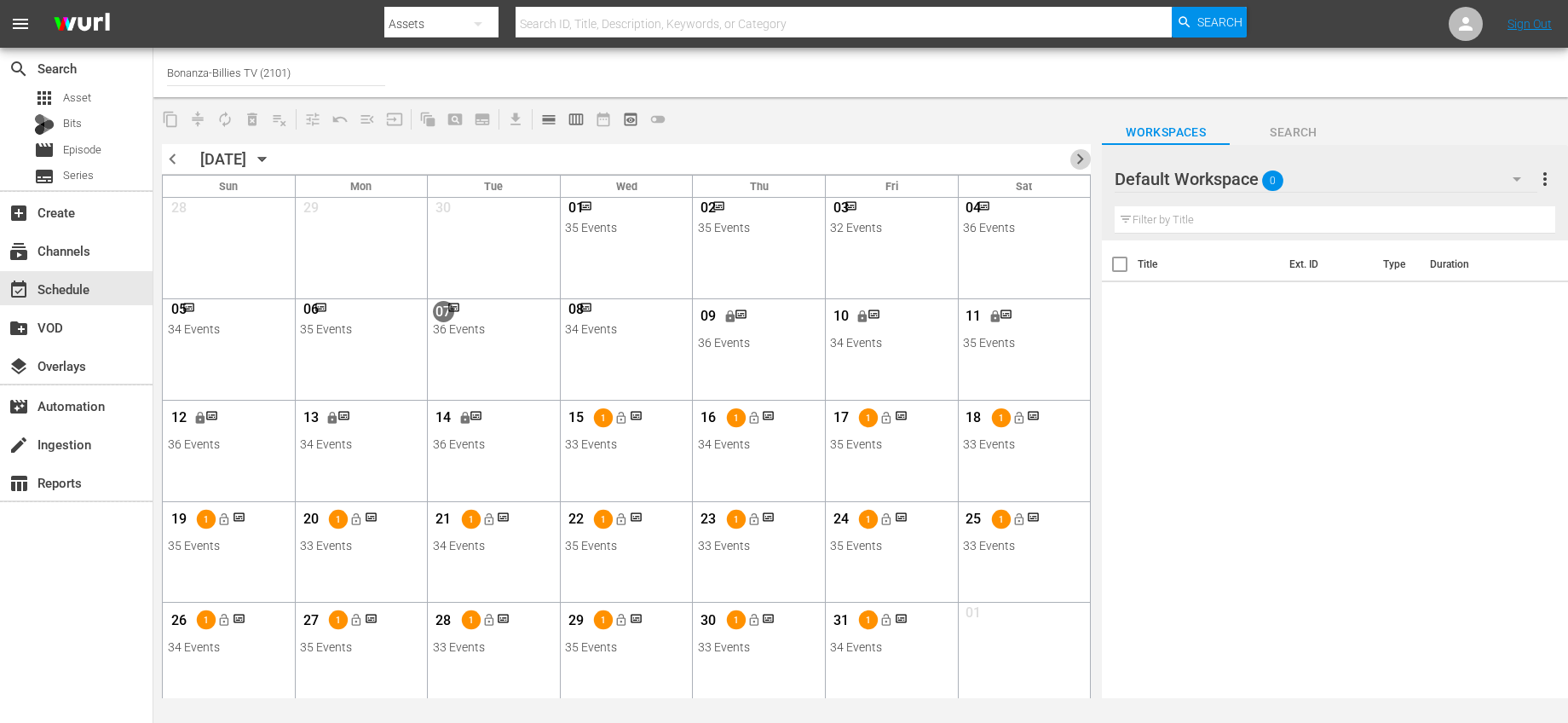
click at [1082, 156] on span "chevron_right" at bounding box center [1080, 158] width 22 height 22
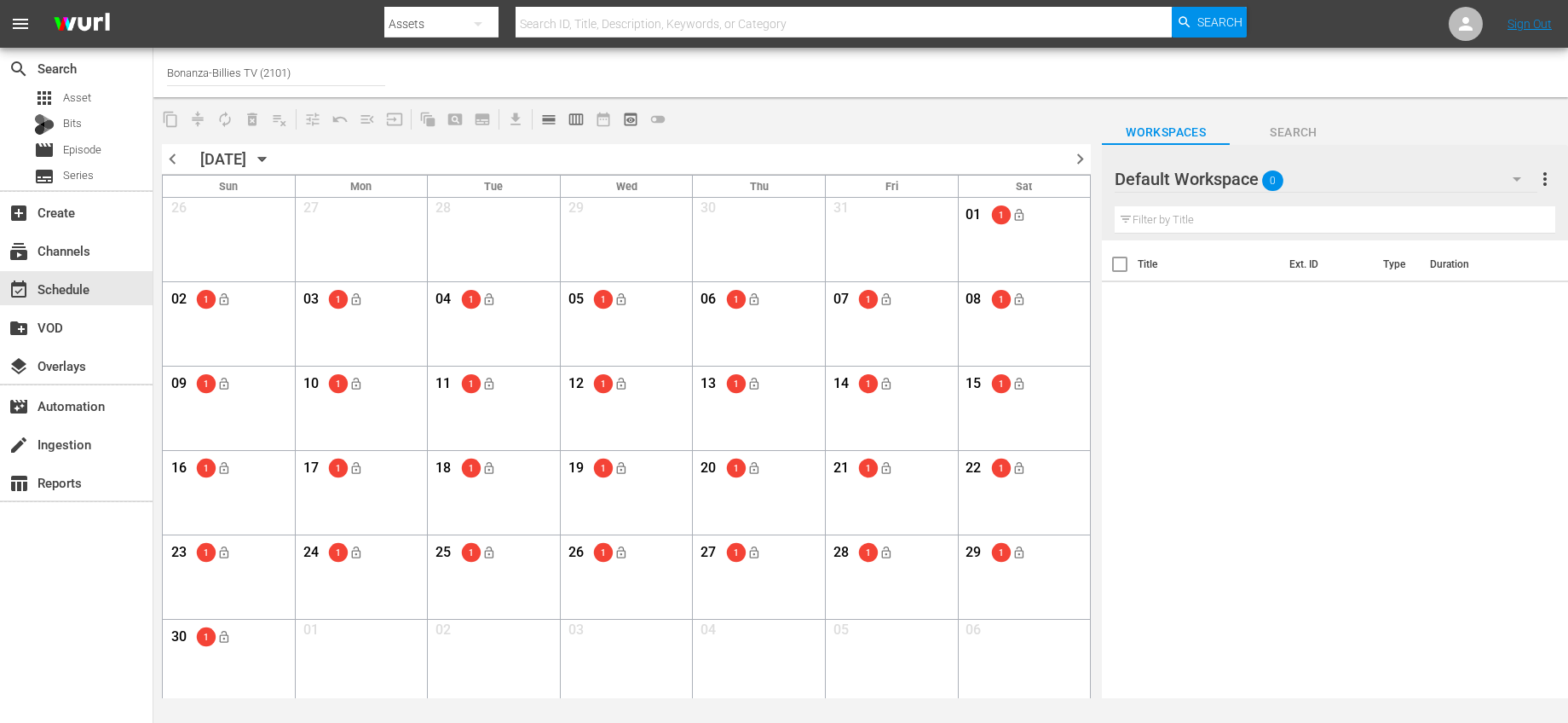
click at [162, 162] on span "chevron_left" at bounding box center [172, 158] width 22 height 22
